Goal: Entertainment & Leisure: Consume media (video, audio)

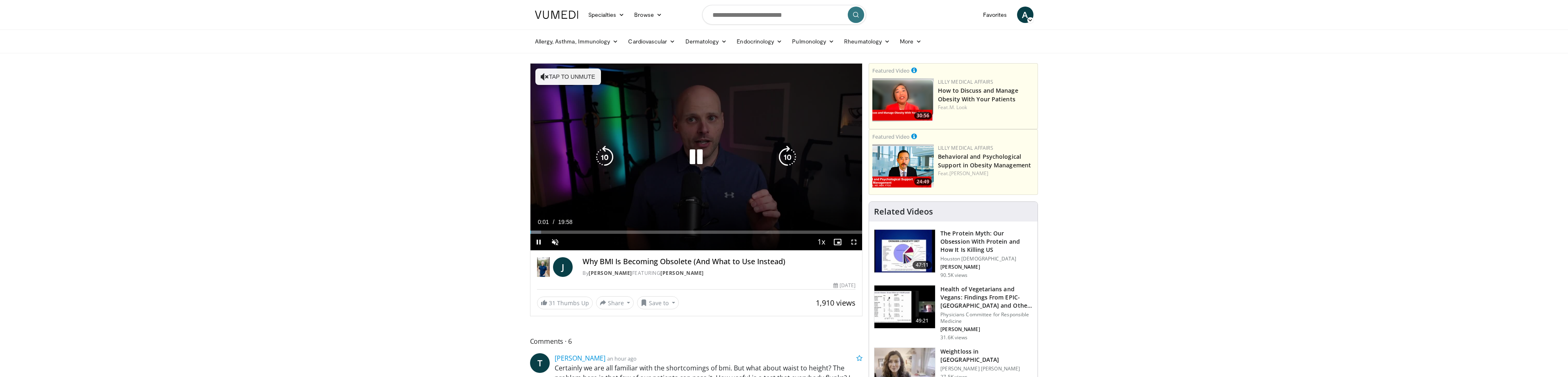
click at [567, 69] on button "Tap to unmute" at bounding box center [569, 76] width 66 height 16
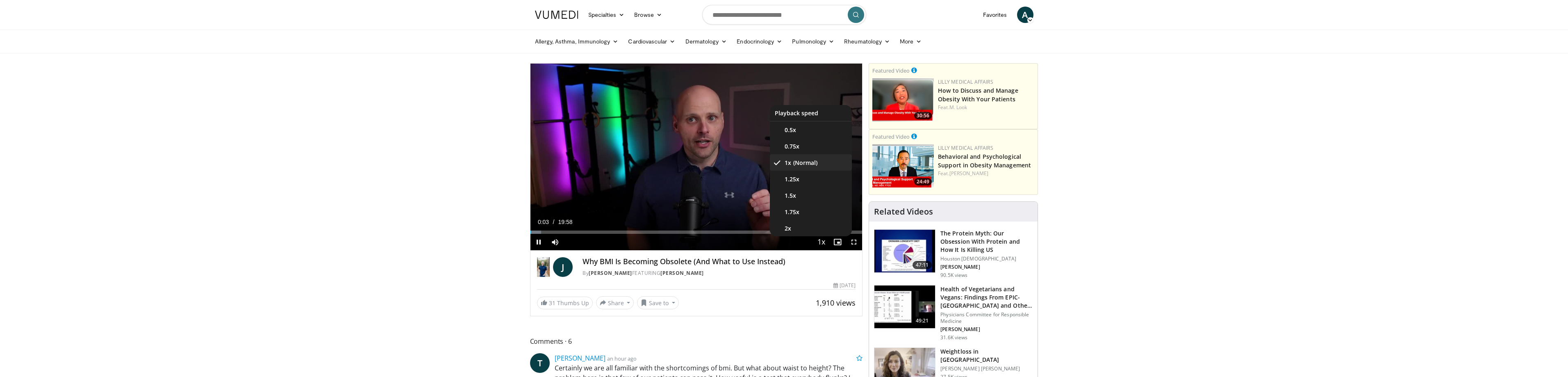
click at [821, 239] on span "Video Player" at bounding box center [821, 242] width 12 height 16
click at [821, 241] on span "Video Player" at bounding box center [821, 242] width 12 height 16
click at [822, 239] on span "Video Player" at bounding box center [821, 242] width 12 height 16
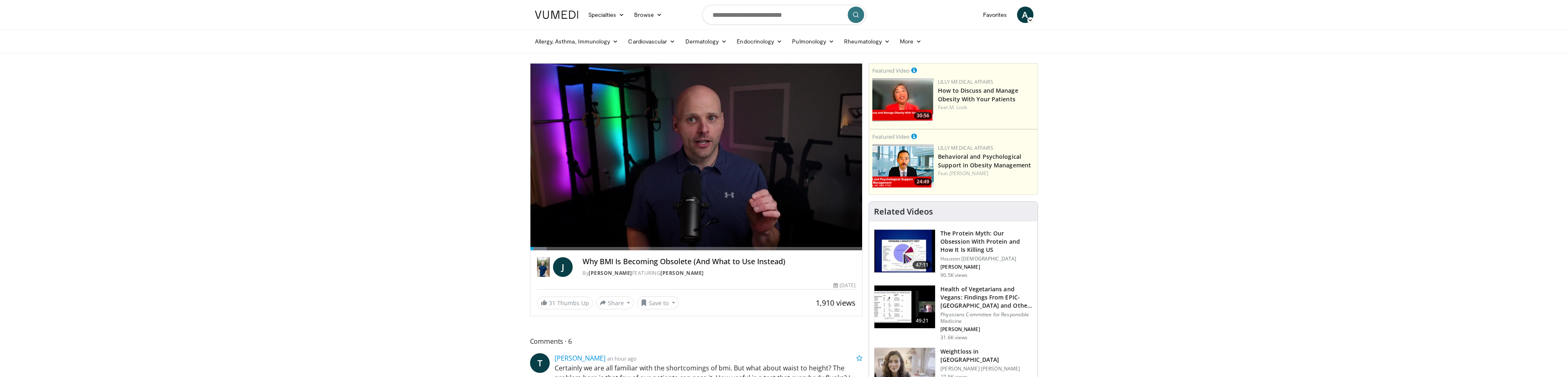
click at [822, 239] on video-js "**********" at bounding box center [696, 157] width 332 height 187
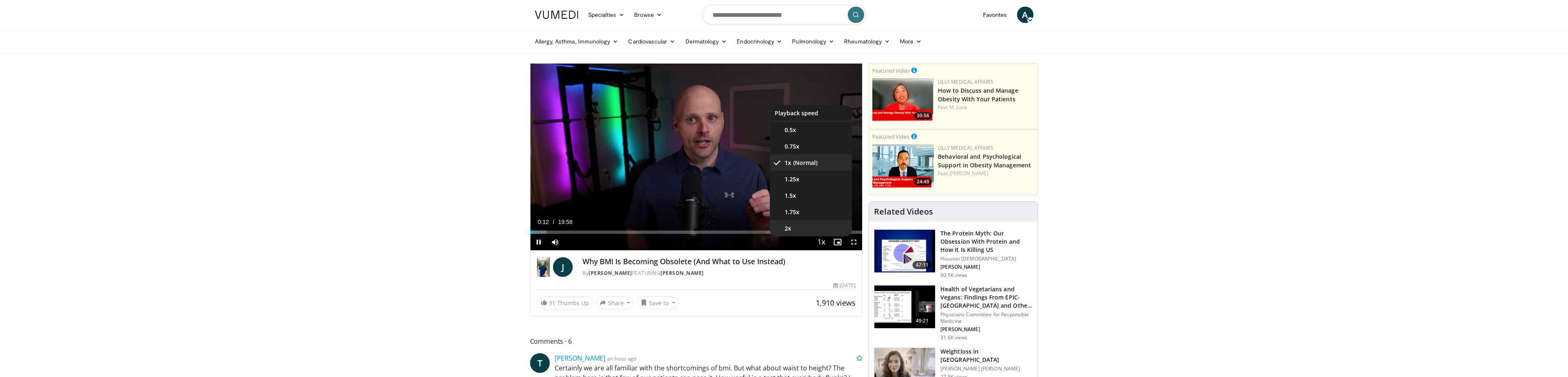
click at [799, 228] on li "2x" at bounding box center [811, 228] width 82 height 16
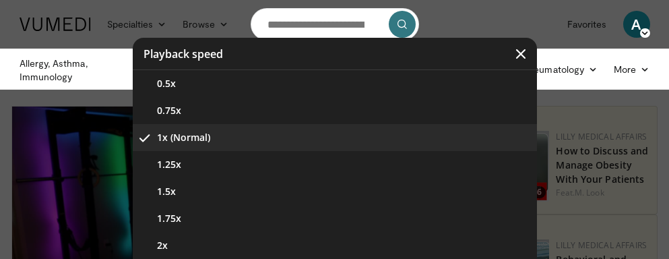
click at [517, 51] on icon "Video Player" at bounding box center [520, 53] width 13 height 13
